Goal: Transaction & Acquisition: Purchase product/service

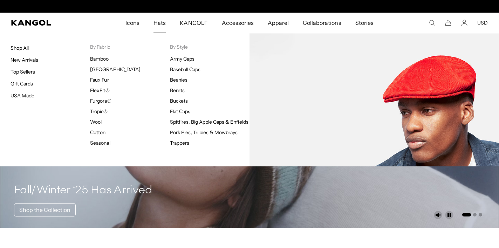
scroll to position [0, 144]
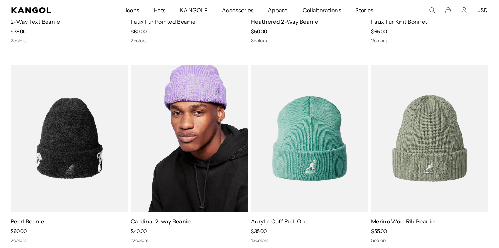
scroll to position [0, 144]
click at [194, 132] on img at bounding box center [189, 139] width 117 height 148
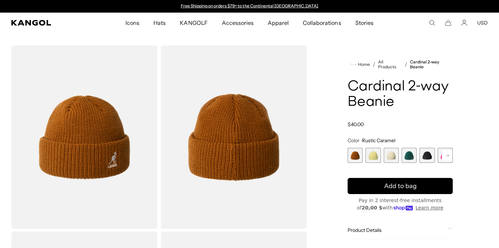
click at [446, 152] on rect at bounding box center [447, 155] width 11 height 11
click at [447, 153] on rect at bounding box center [447, 155] width 11 height 11
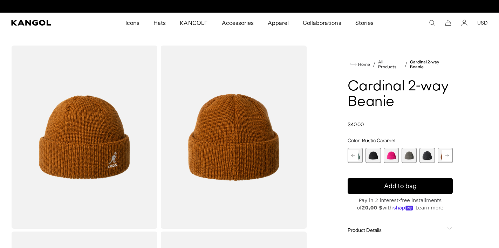
click at [447, 153] on rect at bounding box center [447, 155] width 11 height 11
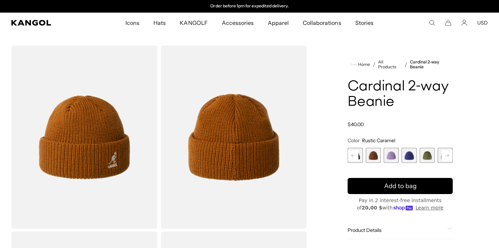
click at [447, 153] on rect at bounding box center [447, 155] width 11 height 11
click at [391, 160] on span "11 of 14" at bounding box center [391, 155] width 15 height 15
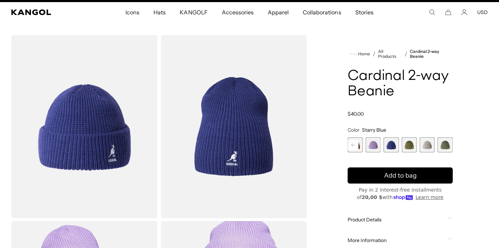
scroll to position [13, 0]
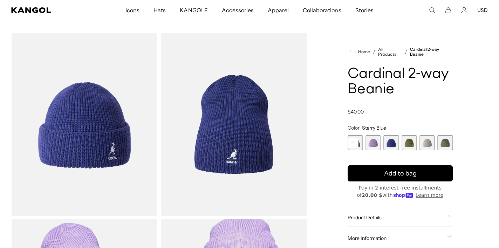
click at [353, 139] on rect at bounding box center [353, 143] width 11 height 11
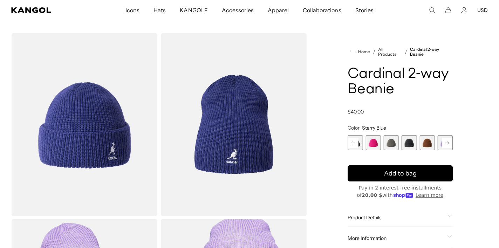
click at [353, 139] on rect at bounding box center [353, 143] width 11 height 11
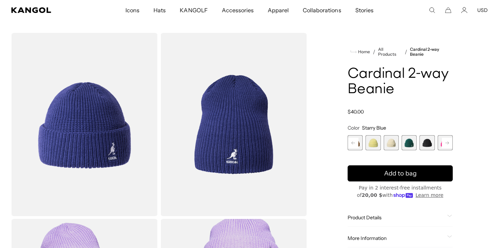
click at [353, 139] on div "Previous Next Rustic Caramel Variant sold out or unavailable Butter Chiffon Var…" at bounding box center [400, 142] width 105 height 15
click at [353, 139] on span "1 of 14" at bounding box center [355, 142] width 15 height 15
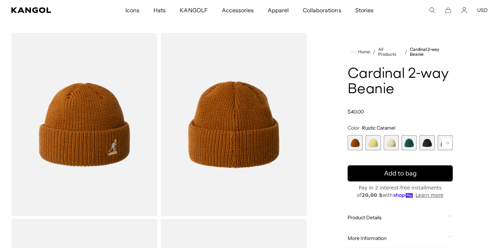
click at [368, 142] on span "2 of 14" at bounding box center [372, 142] width 15 height 15
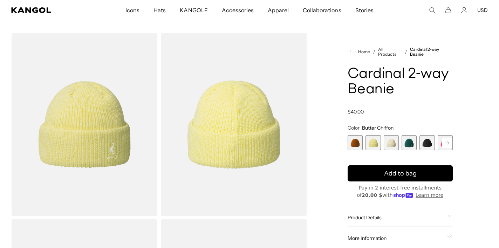
click at [392, 144] on span "3 of 14" at bounding box center [391, 142] width 15 height 15
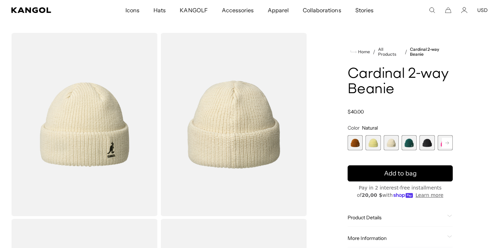
scroll to position [0, 144]
click at [410, 144] on span "4 of 14" at bounding box center [409, 142] width 15 height 15
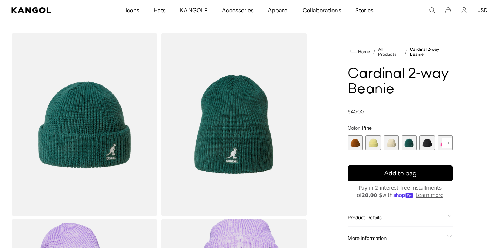
click at [425, 144] on span "5 of 14" at bounding box center [426, 142] width 15 height 15
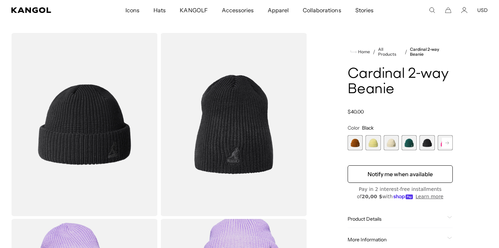
click at [448, 143] on rect at bounding box center [447, 143] width 11 height 11
click at [427, 143] on span "6 of 14" at bounding box center [426, 142] width 15 height 15
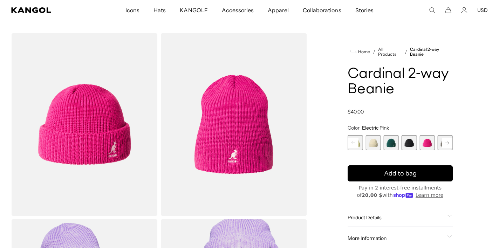
scroll to position [0, 144]
click at [447, 144] on icon at bounding box center [447, 142] width 4 height 3
click at [428, 144] on span "7 of 14" at bounding box center [426, 142] width 15 height 15
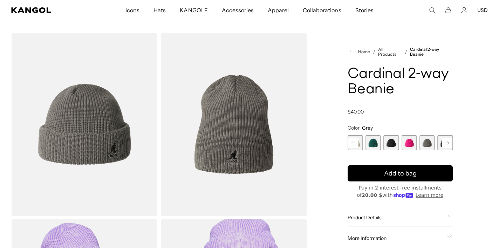
click at [445, 145] on rect at bounding box center [447, 143] width 11 height 11
click at [429, 145] on span "8 of 14" at bounding box center [426, 142] width 15 height 15
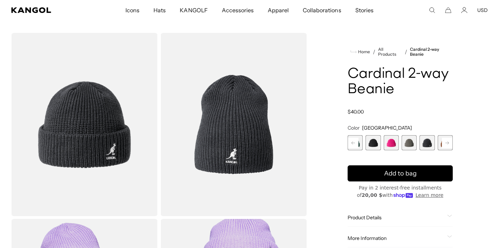
click at [445, 143] on rect at bounding box center [447, 143] width 11 height 11
click at [428, 143] on span "9 of 14" at bounding box center [426, 142] width 15 height 15
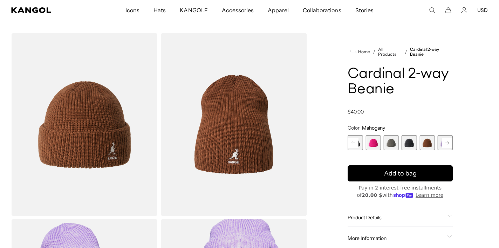
click at [445, 143] on rect at bounding box center [447, 143] width 11 height 11
click at [425, 143] on span "10 of 14" at bounding box center [426, 142] width 15 height 15
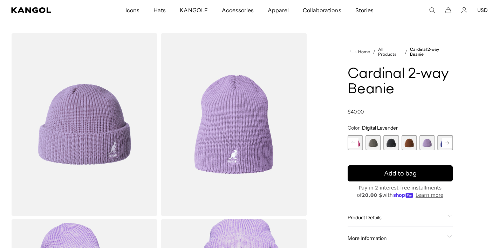
click at [445, 141] on rect at bounding box center [447, 143] width 11 height 11
click at [429, 142] on span "11 of 14" at bounding box center [426, 142] width 15 height 15
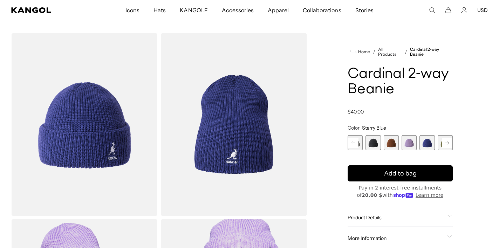
click at [445, 142] on rect at bounding box center [447, 143] width 11 height 11
click at [431, 144] on span "12 of 14" at bounding box center [426, 142] width 15 height 15
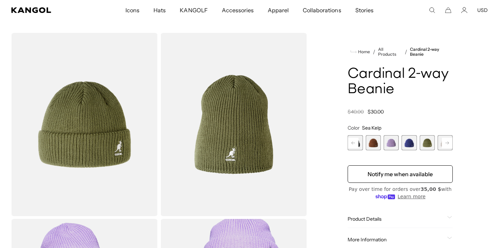
click at [447, 142] on rect at bounding box center [447, 143] width 11 height 11
click at [430, 143] on span "13 of 14" at bounding box center [426, 142] width 15 height 15
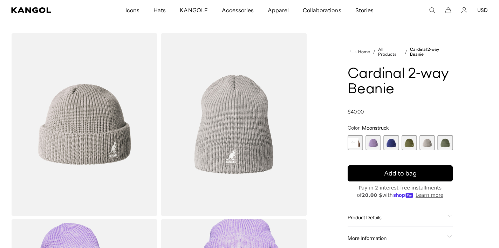
scroll to position [0, 144]
click at [450, 142] on span "14 of 14" at bounding box center [445, 142] width 15 height 15
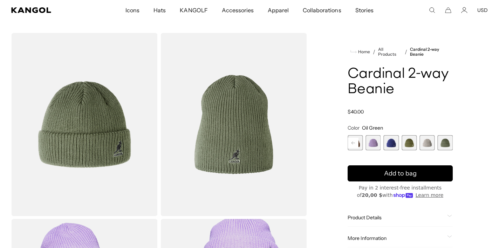
click at [442, 143] on span "14 of 14" at bounding box center [445, 142] width 15 height 15
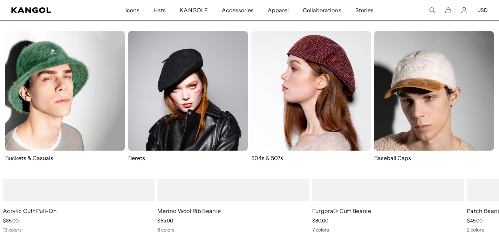
scroll to position [0, 144]
click at [131, 12] on span "Icons" at bounding box center [132, 10] width 14 height 20
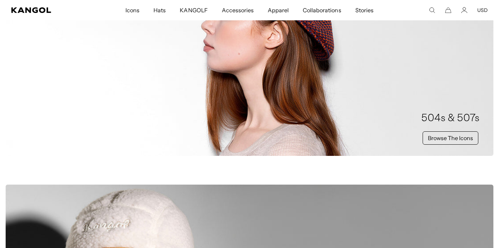
scroll to position [428, 0]
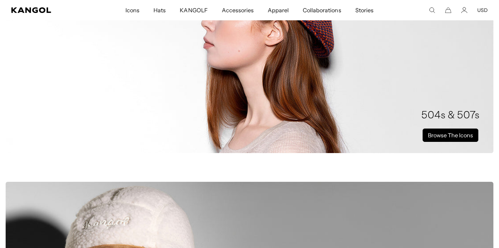
click at [453, 131] on link "Browse The Icons" at bounding box center [451, 135] width 56 height 13
